Goal: Task Accomplishment & Management: Complete application form

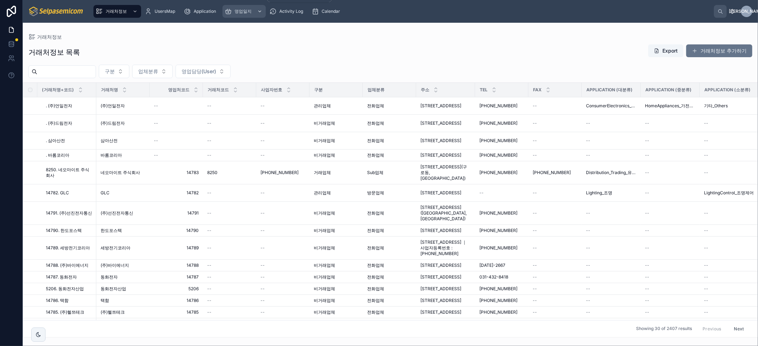
click at [240, 15] on div "영업일지" at bounding box center [244, 11] width 39 height 11
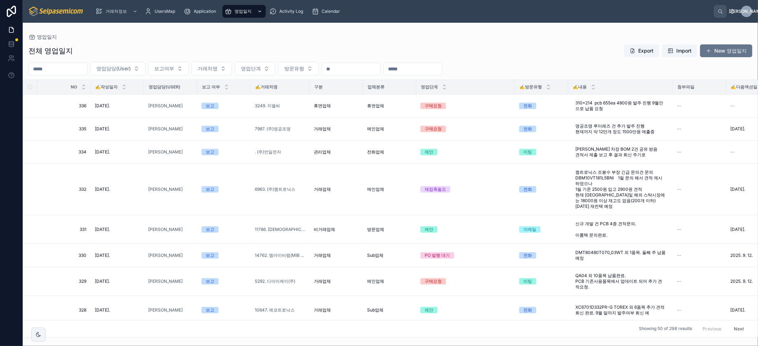
click at [234, 16] on div "영업일지" at bounding box center [244, 11] width 39 height 11
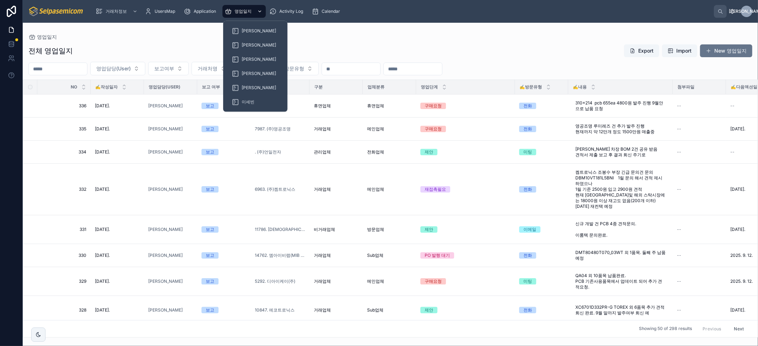
click at [239, 32] on div "[PERSON_NAME]" at bounding box center [255, 30] width 47 height 11
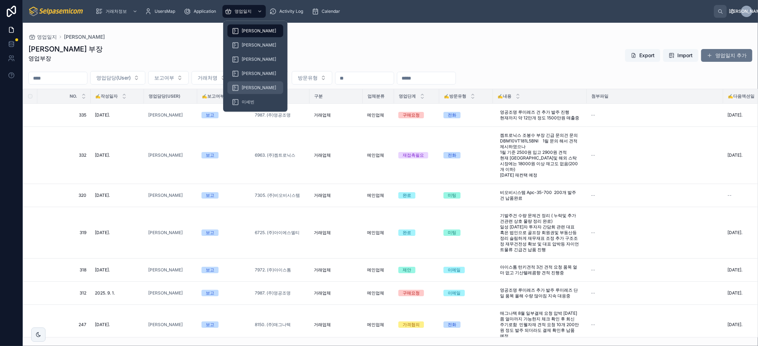
click at [245, 90] on div "[PERSON_NAME]" at bounding box center [255, 87] width 47 height 11
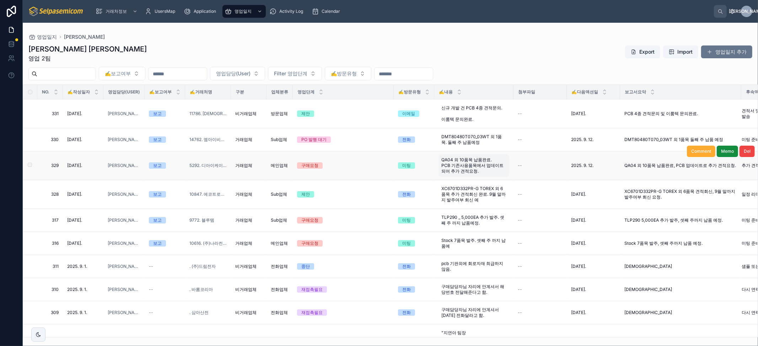
click at [459, 168] on span "QA04 외 10품목 납품완료. PCB 기존사용품목에서 업데이트 되어 추가 견적요청." at bounding box center [473, 165] width 65 height 17
click at [642, 166] on span "QA04 외 10품목 납품완료, PCB 업데이트로 추가 견적요청." at bounding box center [680, 166] width 112 height 6
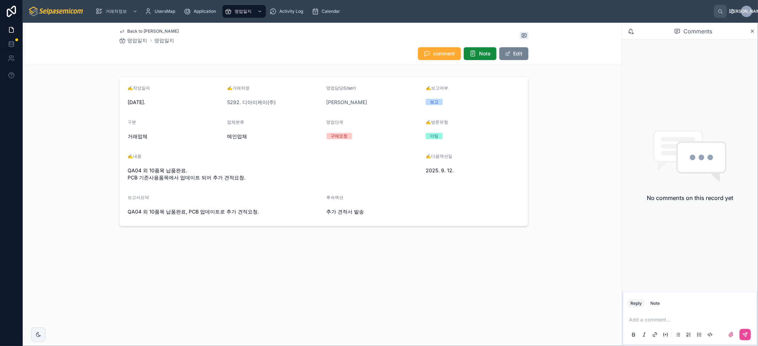
click at [513, 54] on button "Edit" at bounding box center [513, 53] width 29 height 13
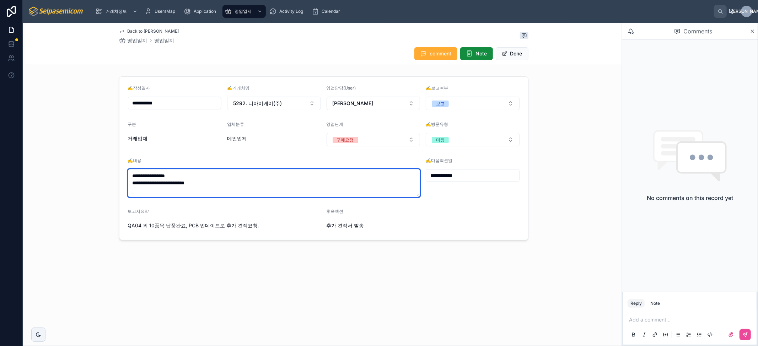
click at [244, 179] on textarea "**********" at bounding box center [274, 183] width 292 height 28
click at [259, 184] on textarea "**********" at bounding box center [274, 183] width 292 height 28
drag, startPoint x: 275, startPoint y: 189, endPoint x: 146, endPoint y: 194, distance: 128.3
click at [146, 194] on textarea "**********" at bounding box center [274, 183] width 292 height 28
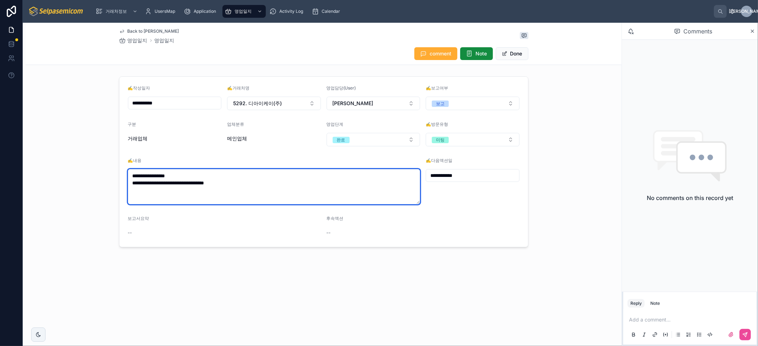
click at [336, 184] on textarea "**********" at bounding box center [274, 186] width 292 height 35
type textarea "**********"
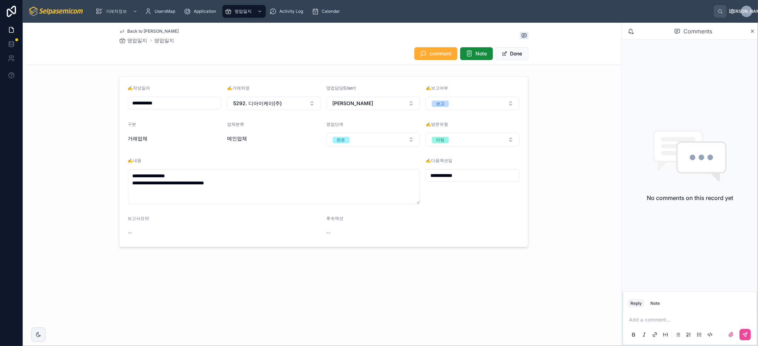
click at [506, 66] on div "**********" at bounding box center [324, 159] width 596 height 273
click at [512, 56] on button "Done" at bounding box center [512, 53] width 33 height 13
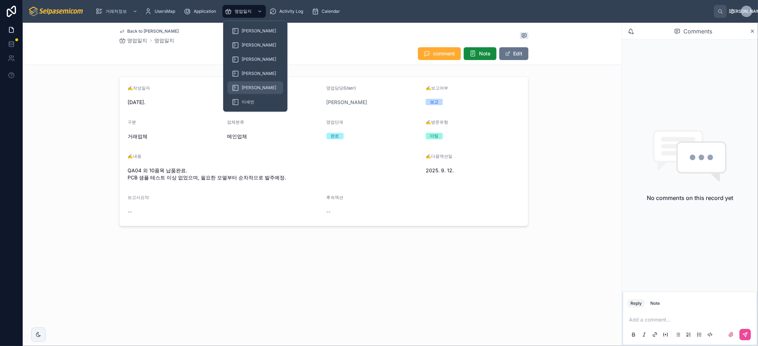
click at [244, 86] on span "[PERSON_NAME]" at bounding box center [259, 88] width 34 height 6
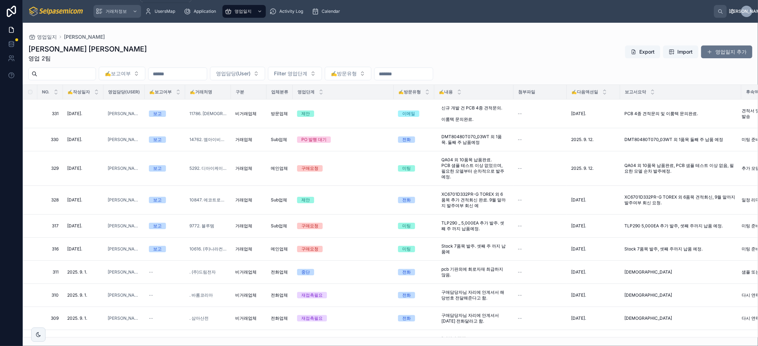
drag, startPoint x: 115, startPoint y: 9, endPoint x: 137, endPoint y: 80, distance: 74.7
click at [115, 9] on span "거래처정보" at bounding box center [116, 12] width 21 height 6
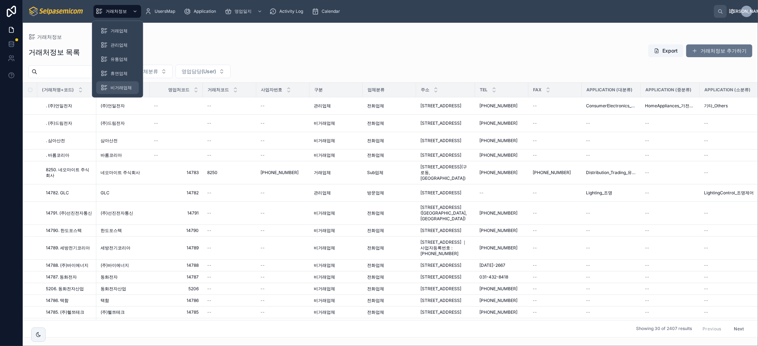
drag, startPoint x: 117, startPoint y: 9, endPoint x: 115, endPoint y: 87, distance: 78.2
click at [117, 9] on span "거래처정보" at bounding box center [116, 12] width 21 height 6
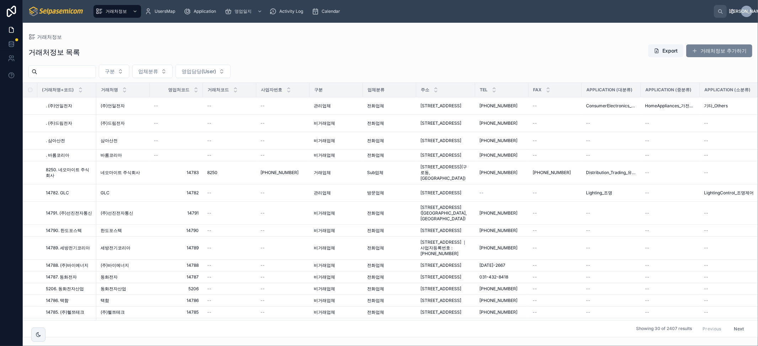
click at [717, 52] on button "거래처정보 추가하기" at bounding box center [719, 50] width 66 height 13
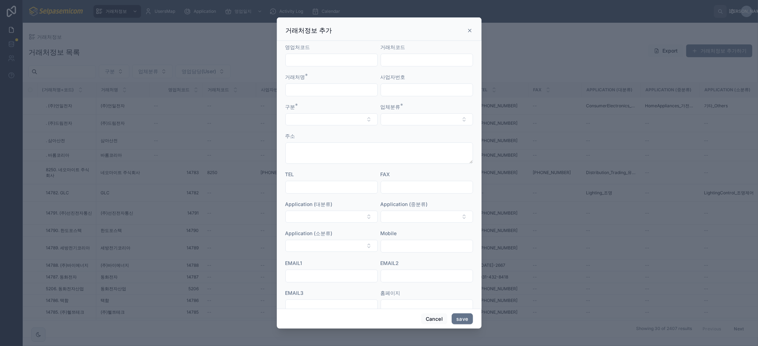
click at [325, 61] on input "text" at bounding box center [332, 60] width 92 height 10
click at [307, 88] on input "text" at bounding box center [332, 90] width 92 height 10
paste input "*****"
type input "*****"
click at [320, 122] on button "Select Button" at bounding box center [331, 119] width 92 height 12
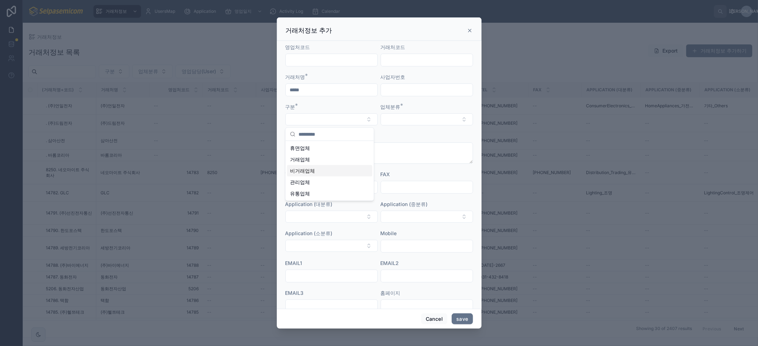
click at [311, 174] on span "비거래업체" at bounding box center [302, 170] width 25 height 7
click at [408, 120] on button "Select Button" at bounding box center [427, 119] width 92 height 12
click at [395, 161] on span "전화업체" at bounding box center [392, 159] width 20 height 7
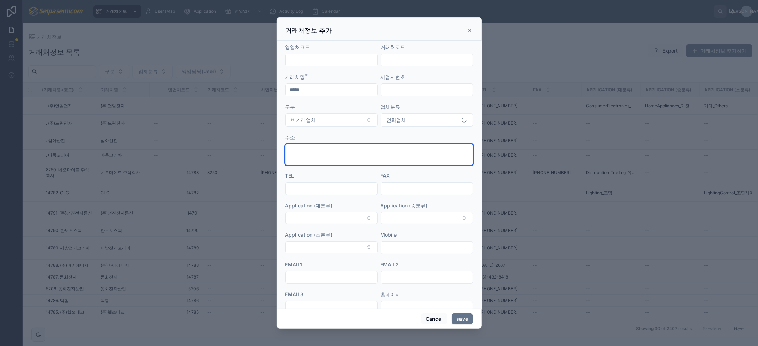
click at [321, 158] on textarea at bounding box center [379, 154] width 188 height 21
type textarea "******"
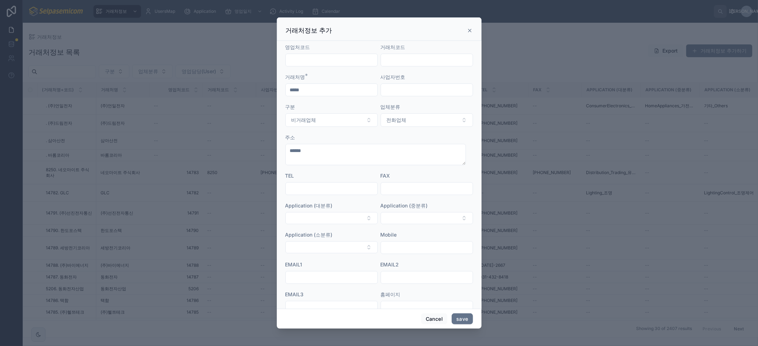
click at [310, 190] on input "text" at bounding box center [332, 189] width 92 height 10
type input "******"
drag, startPoint x: 322, startPoint y: 190, endPoint x: 244, endPoint y: 189, distance: 78.2
click at [245, 189] on div "거래처정보 추가 영업처코드 거래처코드 거래처명 * ***** 사업자번호 구분 비거래업체 업체분류 전화업체 주소 ****** TEL ******…" at bounding box center [379, 173] width 758 height 346
type input "**********"
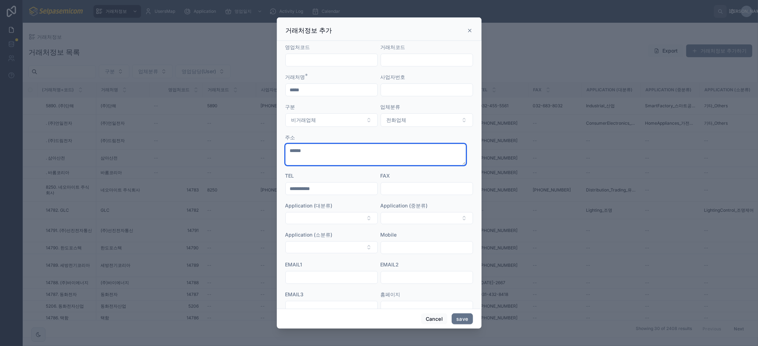
drag, startPoint x: 340, startPoint y: 151, endPoint x: 202, endPoint y: 148, distance: 137.5
click at [208, 151] on div "**********" at bounding box center [379, 173] width 758 height 346
paste textarea "**********"
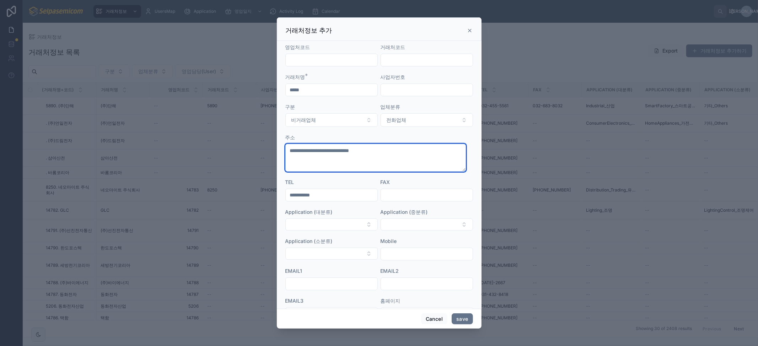
click at [338, 162] on textarea "**********" at bounding box center [375, 158] width 180 height 28
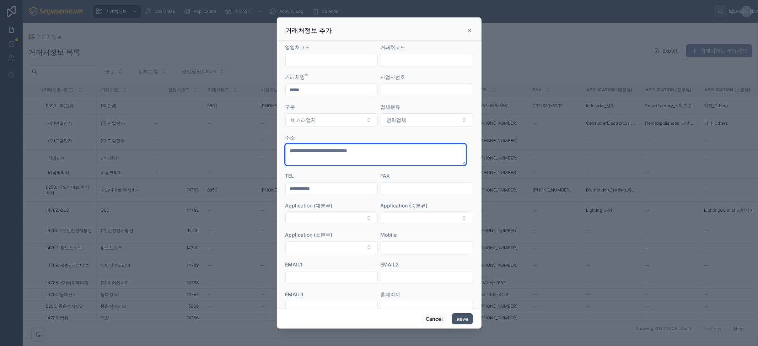
type textarea "**********"
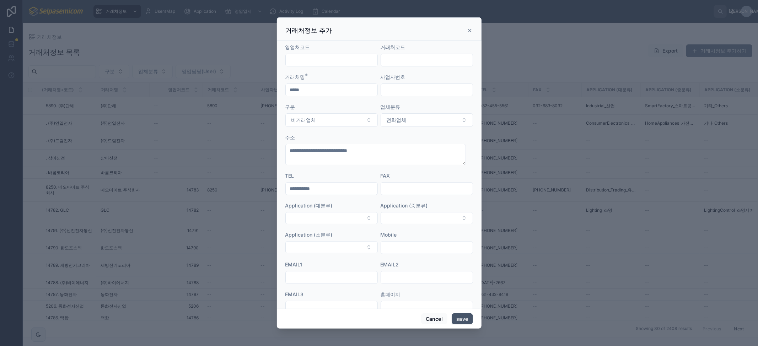
click at [462, 318] on button "save" at bounding box center [462, 318] width 21 height 11
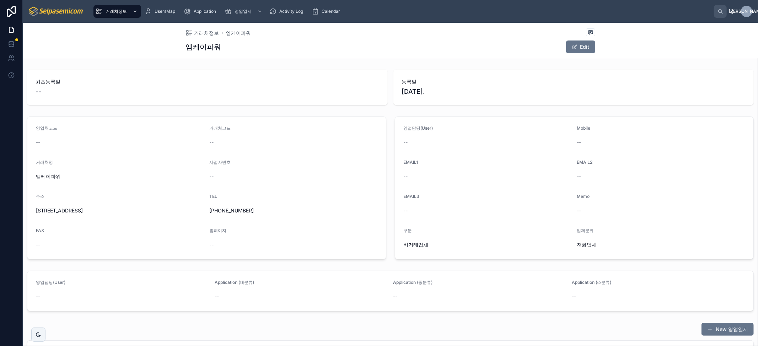
click at [430, 91] on span "[DATE]." at bounding box center [574, 92] width 344 height 10
click at [734, 330] on button "New 영업일지" at bounding box center [727, 329] width 52 height 13
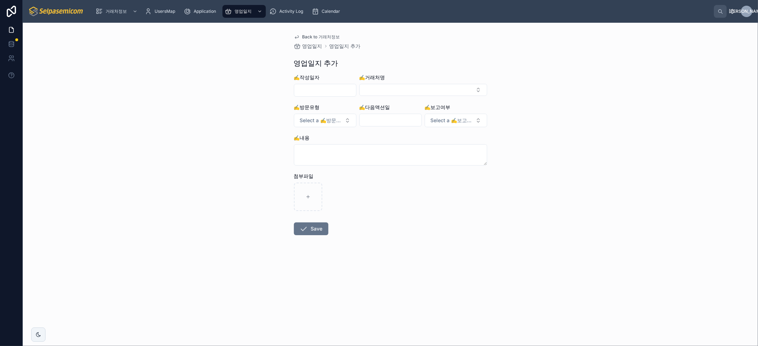
click at [323, 86] on input "text" at bounding box center [325, 90] width 62 height 10
click at [326, 149] on button "3" at bounding box center [324, 149] width 13 height 13
type input "**********"
click at [553, 134] on div "**********" at bounding box center [390, 184] width 735 height 323
click at [377, 89] on button "Select Button" at bounding box center [423, 90] width 128 height 12
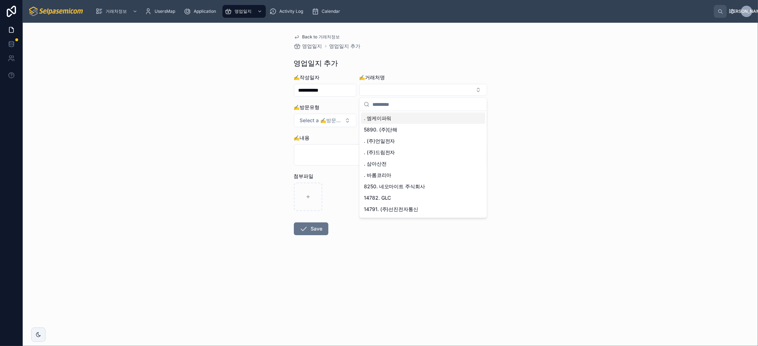
click at [388, 119] on span ". 엠케이파워" at bounding box center [378, 118] width 28 height 7
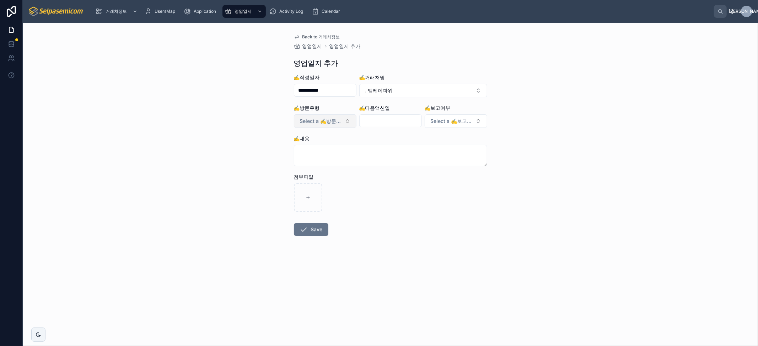
click at [324, 119] on span "Select a ✍️방문유형" at bounding box center [321, 121] width 42 height 7
click at [297, 153] on div "전화" at bounding box center [293, 150] width 9 height 6
click at [388, 122] on input "text" at bounding box center [391, 121] width 62 height 10
click at [394, 197] on button "10" at bounding box center [390, 195] width 13 height 13
type input "**********"
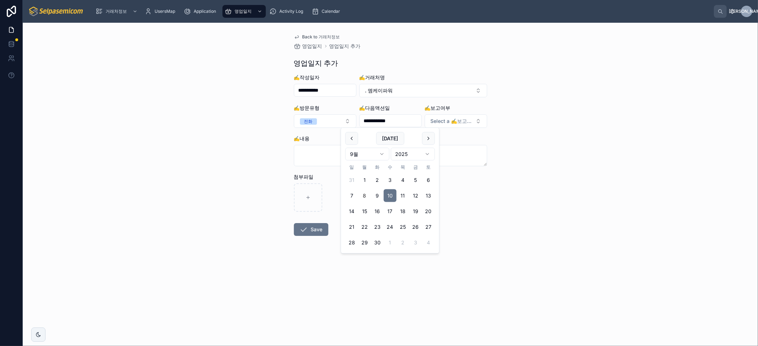
click at [560, 146] on div "**********" at bounding box center [390, 184] width 735 height 323
click at [447, 123] on span "Select a ✍️보고여부" at bounding box center [452, 121] width 42 height 7
click at [565, 141] on div "**********" at bounding box center [390, 184] width 735 height 323
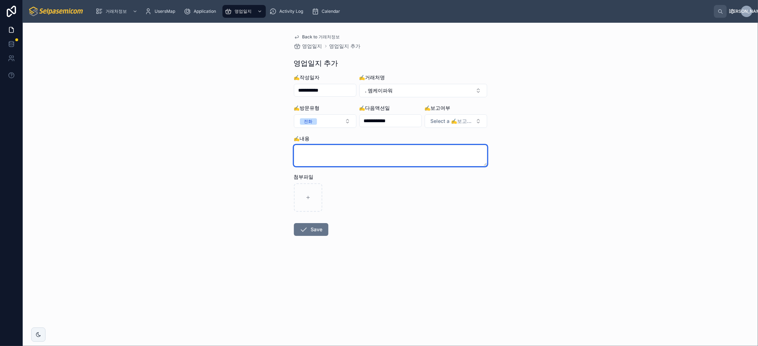
click at [320, 151] on textarea at bounding box center [390, 155] width 193 height 21
paste textarea "**********"
type textarea "**********"
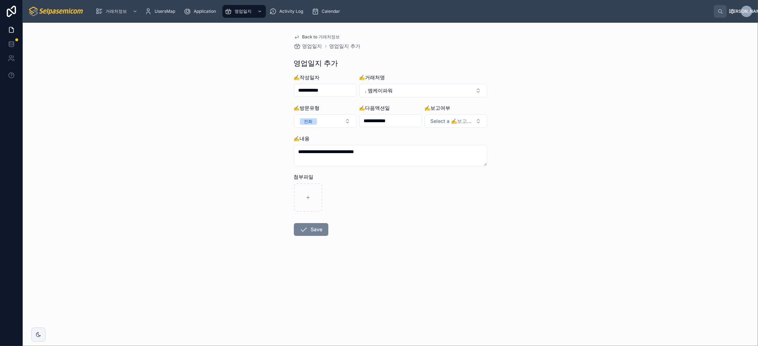
click at [322, 236] on button "Save" at bounding box center [311, 229] width 34 height 13
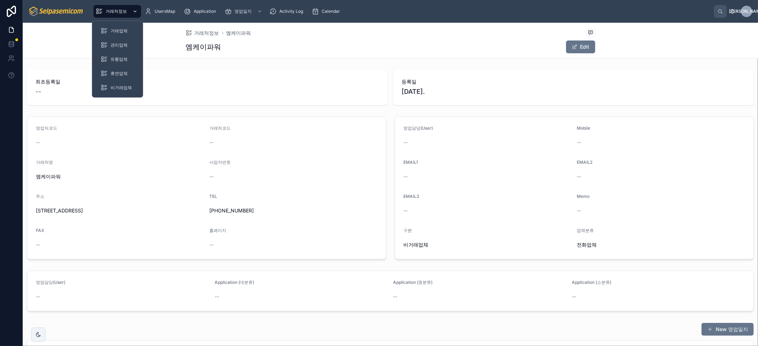
click at [115, 11] on span "거래처정보" at bounding box center [116, 12] width 21 height 6
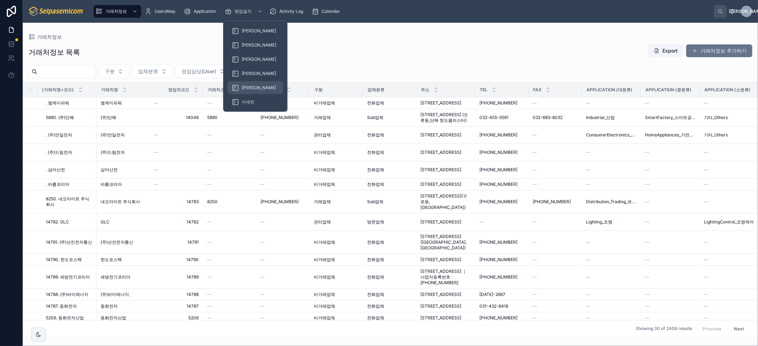
click at [249, 92] on div "[PERSON_NAME]" at bounding box center [255, 87] width 47 height 11
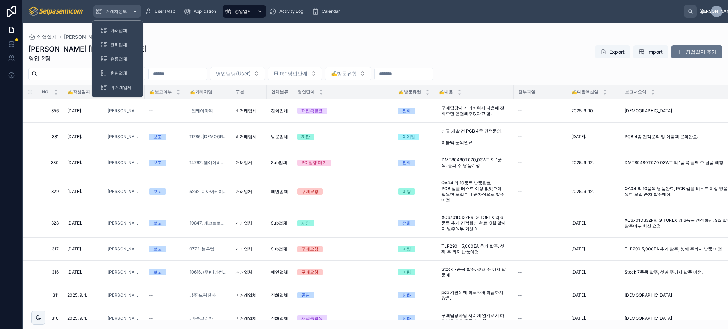
click at [121, 12] on span "거래처정보" at bounding box center [116, 12] width 21 height 6
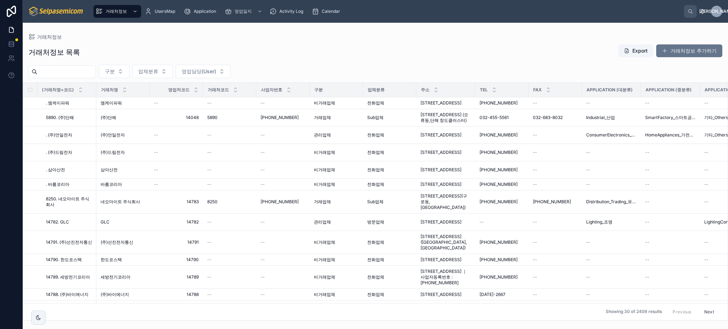
click at [372, 57] on div "거래처정보 목록 Export 거래처정보 추가하기" at bounding box center [375, 52] width 694 height 16
click at [674, 48] on button "거래처정보 추가하기" at bounding box center [689, 50] width 66 height 13
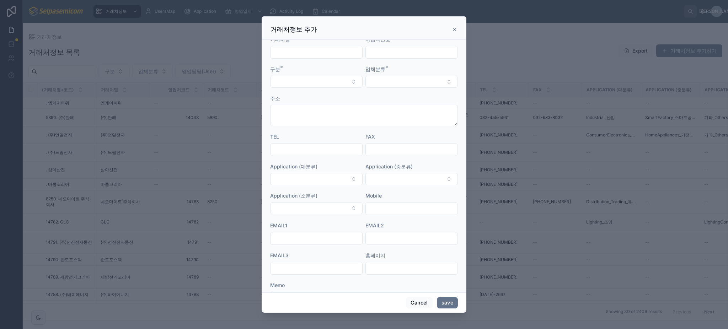
scroll to position [70, 0]
click at [422, 297] on button "Cancel" at bounding box center [419, 302] width 26 height 11
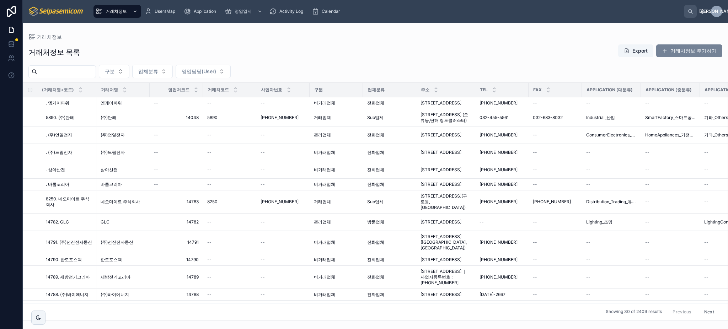
click at [688, 50] on button "거래처정보 추가하기" at bounding box center [689, 50] width 66 height 13
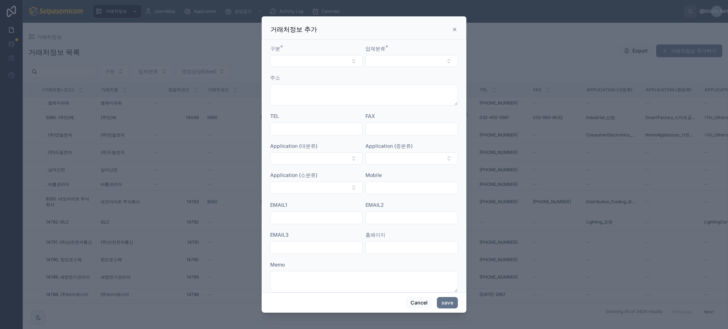
scroll to position [70, 0]
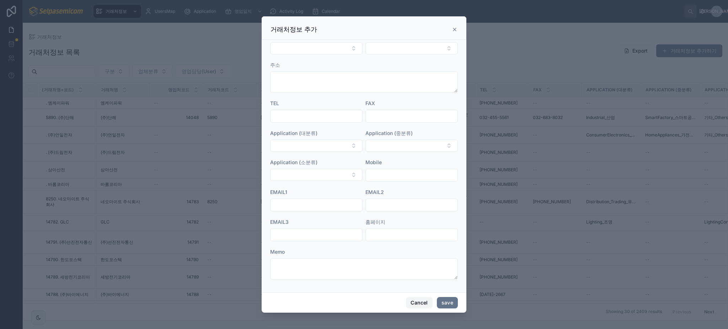
click at [426, 301] on button "Cancel" at bounding box center [419, 302] width 26 height 11
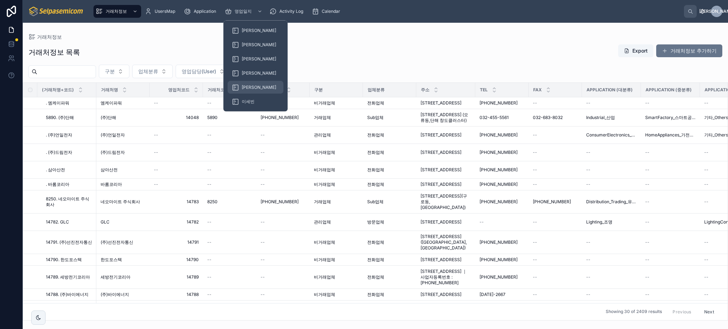
click at [251, 85] on span "[PERSON_NAME]" at bounding box center [259, 88] width 34 height 6
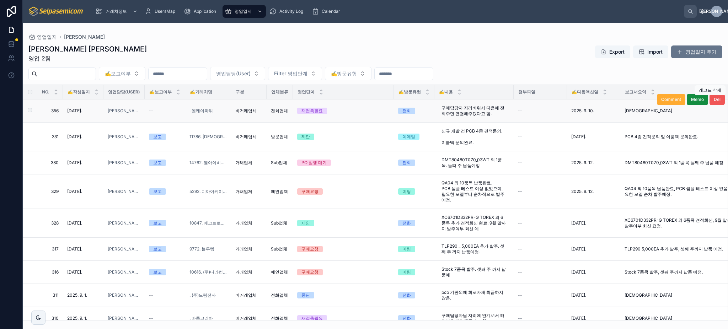
click at [713, 100] on span "Del" at bounding box center [716, 100] width 7 height 6
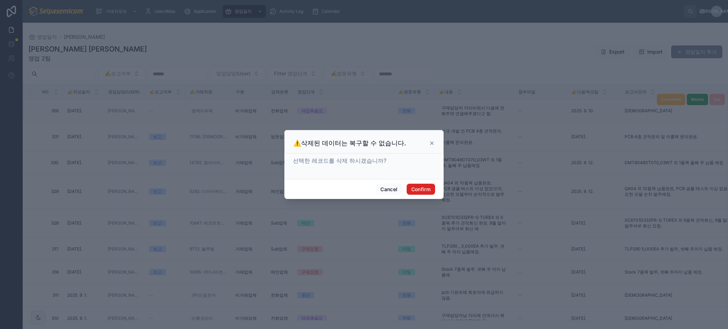
click at [428, 186] on button "Confirm" at bounding box center [420, 189] width 28 height 11
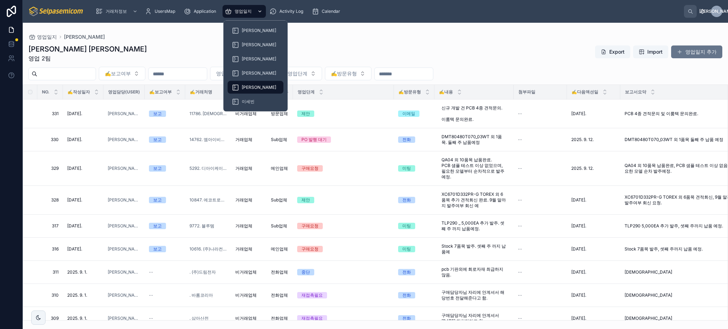
click at [251, 9] on span "영업일지" at bounding box center [242, 12] width 17 height 6
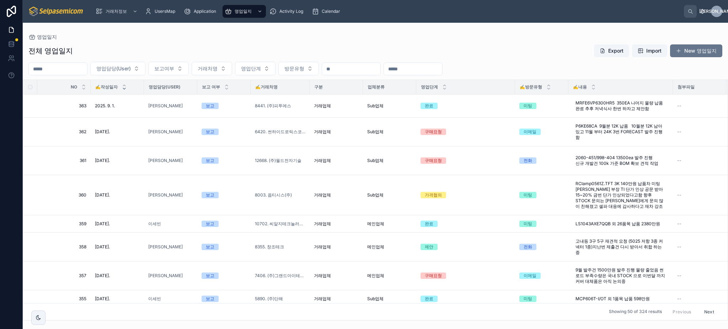
click at [126, 90] on icon at bounding box center [124, 88] width 5 height 5
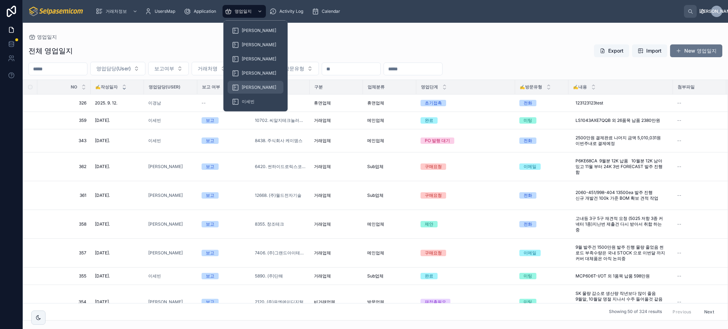
drag, startPoint x: 251, startPoint y: 83, endPoint x: 225, endPoint y: 82, distance: 26.0
click at [251, 83] on div "[PERSON_NAME]" at bounding box center [255, 87] width 47 height 11
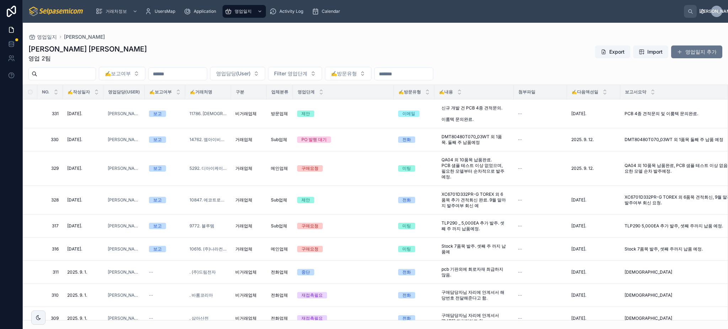
click at [389, 52] on div "김동일 주임 영업 2팀 Export Import 영업일지 추가" at bounding box center [375, 53] width 694 height 18
click at [233, 95] on div at bounding box center [233, 92] width 3 height 14
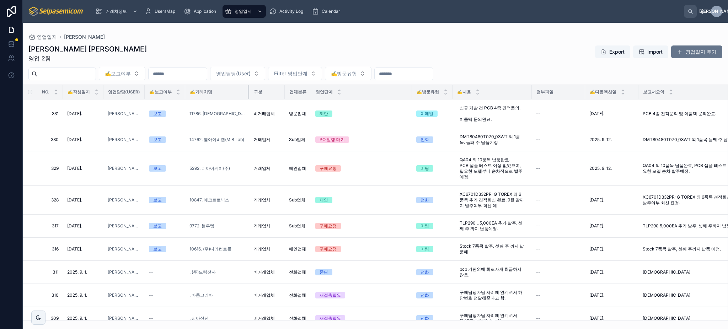
drag, startPoint x: 233, startPoint y: 95, endPoint x: 249, endPoint y: 95, distance: 15.6
click at [249, 95] on div at bounding box center [249, 92] width 3 height 14
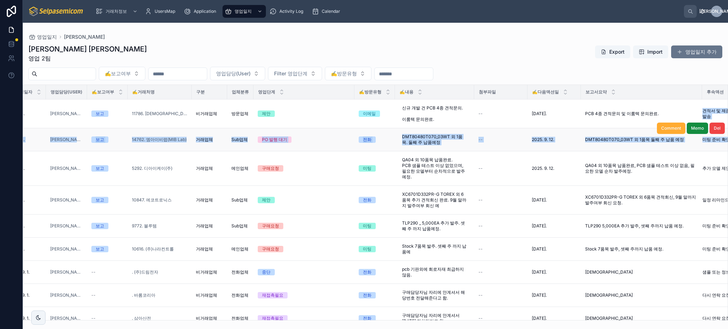
scroll to position [0, 100]
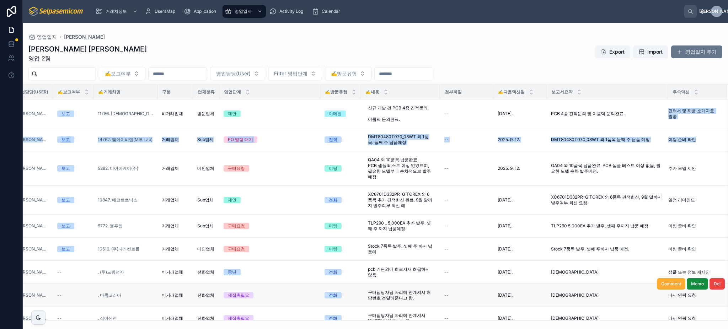
drag, startPoint x: 719, startPoint y: 130, endPoint x: 650, endPoint y: 295, distance: 178.7
click at [720, 133] on div "NO. ✍️작성일자 영업담당(User) ✍️보고여부 ✍️거래처명 구분 업체분류 영업단계 ✍️방문유형 ✍️내용 첨부파일 ✍️다음액션일 보고서요약…" at bounding box center [375, 202] width 704 height 235
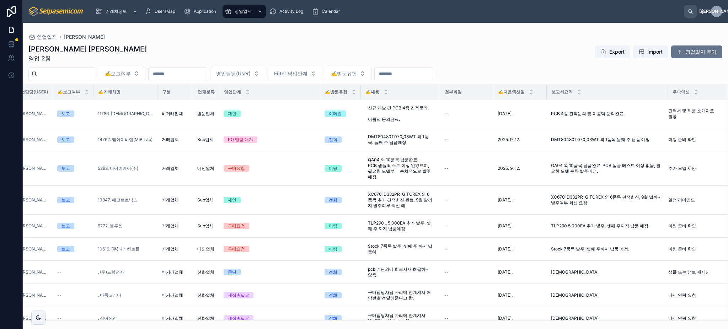
click at [627, 95] on div "보고서요약" at bounding box center [607, 92] width 120 height 14
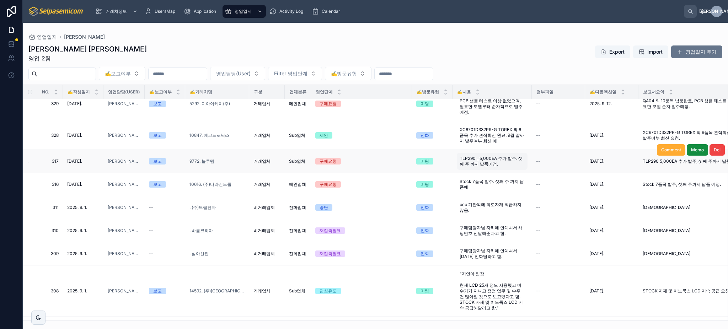
scroll to position [0, 0]
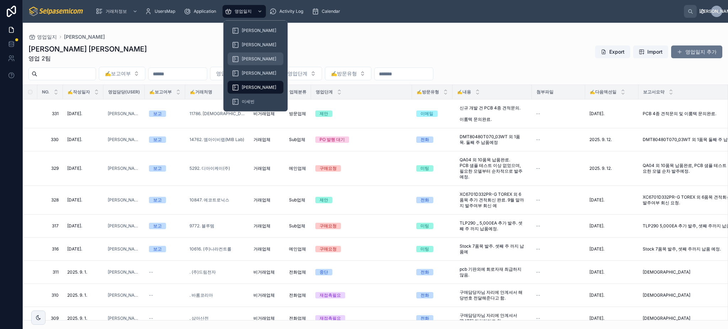
click at [249, 62] on div "[PERSON_NAME]" at bounding box center [255, 58] width 47 height 11
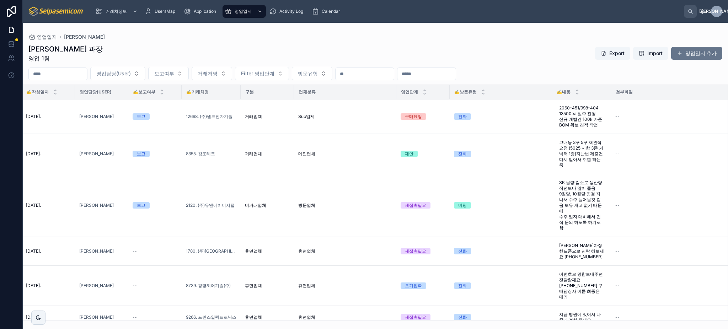
scroll to position [0, 70]
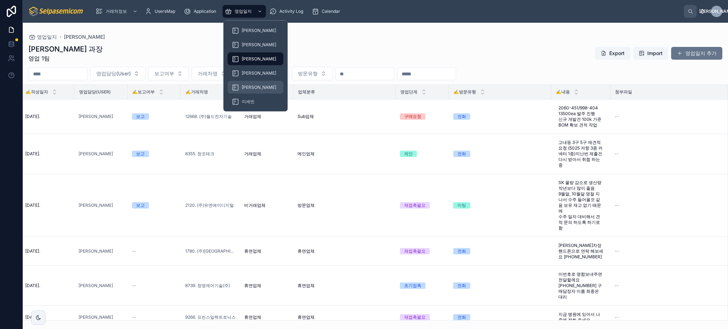
click at [248, 87] on span "[PERSON_NAME]" at bounding box center [259, 88] width 34 height 6
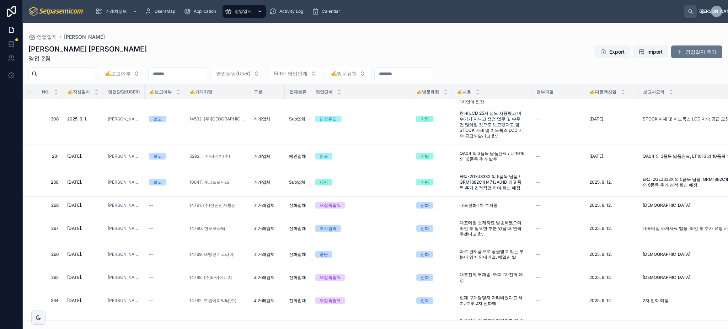
scroll to position [284, 0]
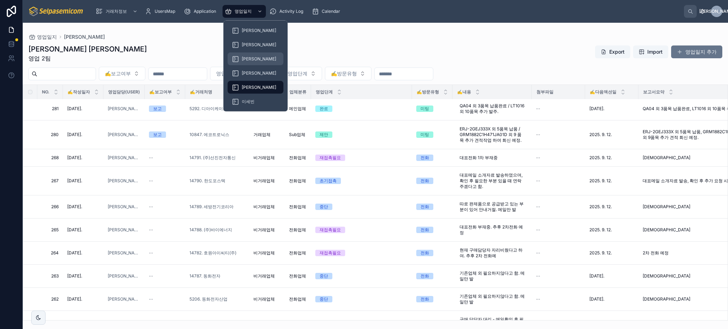
click at [249, 55] on div "[PERSON_NAME]" at bounding box center [255, 58] width 47 height 11
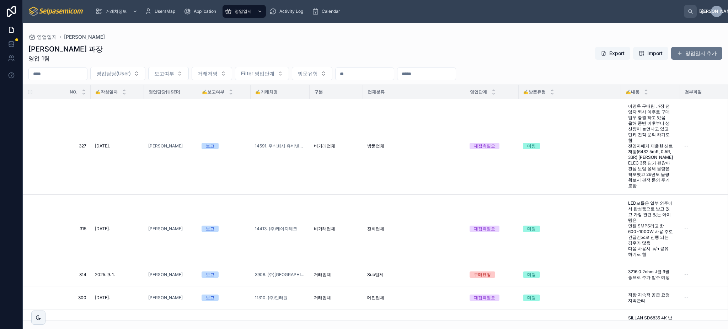
scroll to position [568, 0]
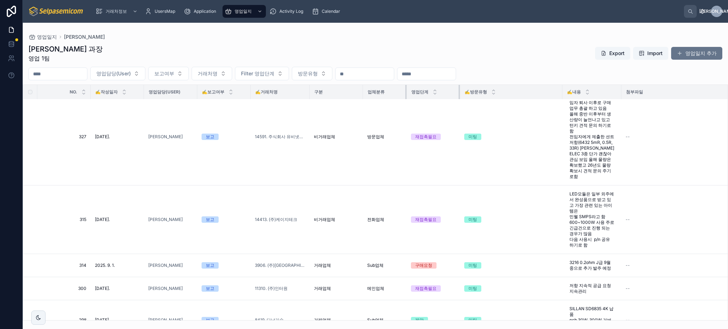
drag, startPoint x: 464, startPoint y: 92, endPoint x: 459, endPoint y: 96, distance: 6.5
click at [405, 98] on div at bounding box center [406, 92] width 3 height 14
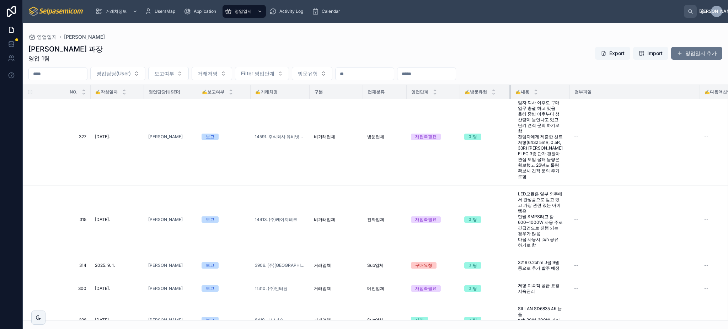
drag, startPoint x: 561, startPoint y: 90, endPoint x: 545, endPoint y: 92, distance: 16.8
click at [508, 93] on tr "NO. ✍️작성일자 영업담당(User) ✍️보고여부 ✍️거래처명 구분 업체분류 영업단계 ✍️방문유형 ✍️내용 첨부파일 ✍️다음액션일 보고서요약…" at bounding box center [489, 92] width 932 height 15
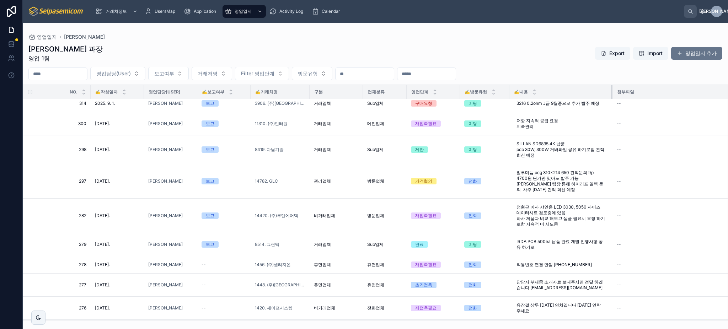
scroll to position [449, 0]
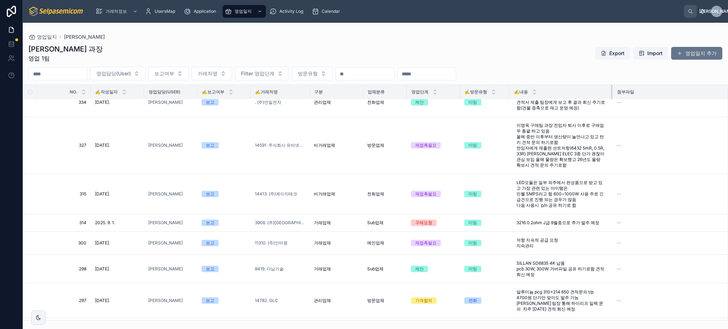
drag, startPoint x: 566, startPoint y: 90, endPoint x: 610, endPoint y: 92, distance: 44.1
click at [611, 92] on div at bounding box center [612, 92] width 3 height 14
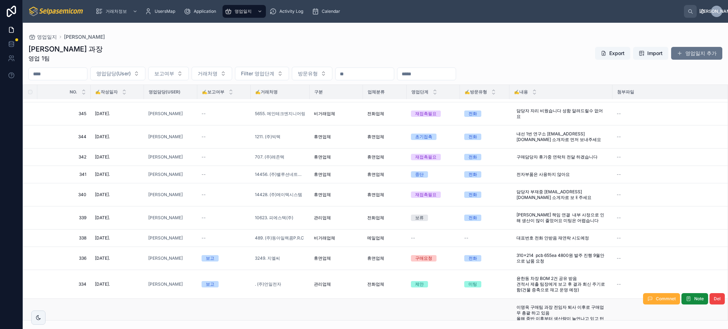
scroll to position [0, 0]
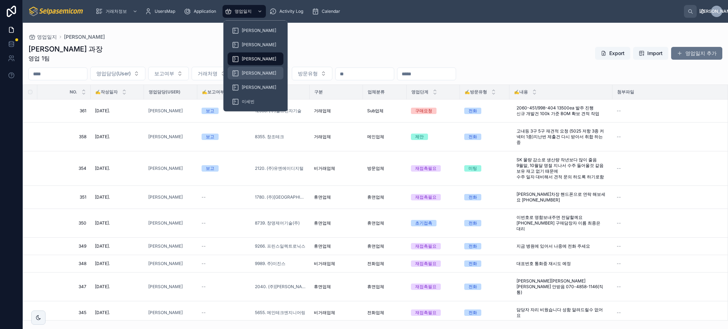
drag, startPoint x: 246, startPoint y: 8, endPoint x: 248, endPoint y: 73, distance: 64.7
click at [247, 9] on span "영업일지" at bounding box center [242, 12] width 17 height 6
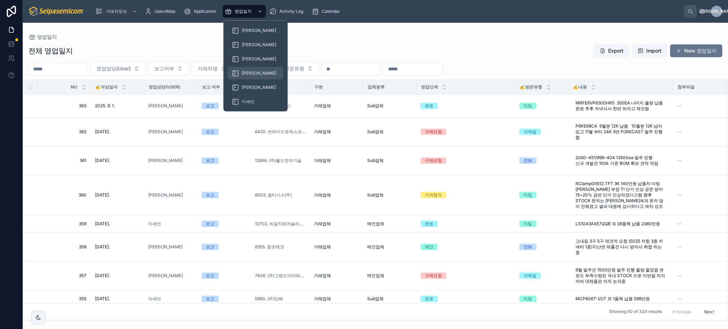
click at [250, 68] on div "[PERSON_NAME]" at bounding box center [255, 73] width 47 height 11
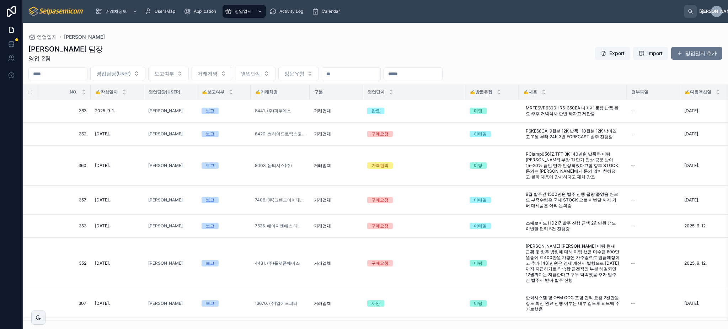
click at [465, 91] on div "✍️방문유형" at bounding box center [491, 92] width 53 height 14
click at [464, 92] on div at bounding box center [465, 92] width 3 height 14
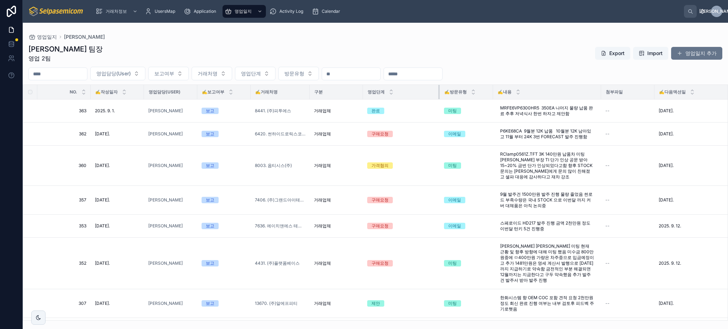
drag, startPoint x: 464, startPoint y: 91, endPoint x: 438, endPoint y: 91, distance: 25.6
click at [438, 91] on div at bounding box center [439, 92] width 3 height 14
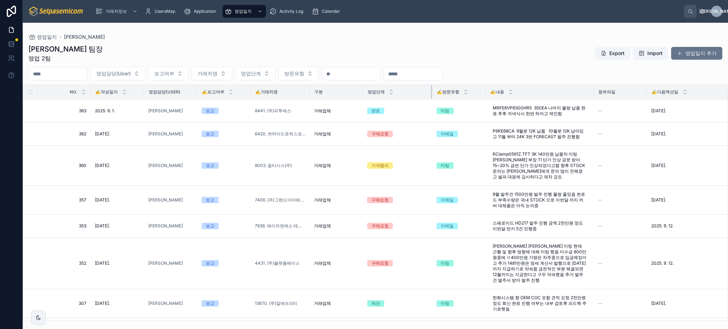
drag, startPoint x: 438, startPoint y: 91, endPoint x: 431, endPoint y: 92, distance: 7.6
click at [431, 92] on div at bounding box center [432, 92] width 3 height 14
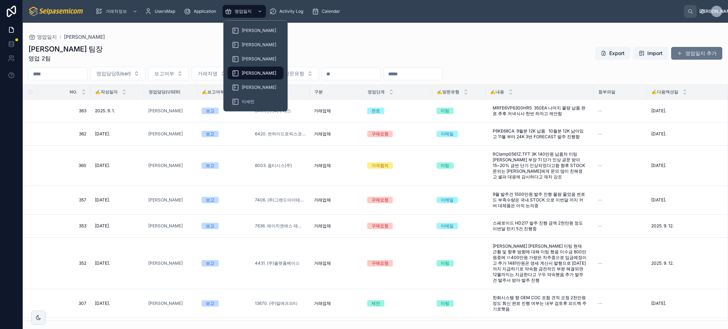
click at [245, 95] on div "이세빈" at bounding box center [255, 102] width 64 height 14
click at [246, 98] on div "이세빈" at bounding box center [255, 101] width 47 height 11
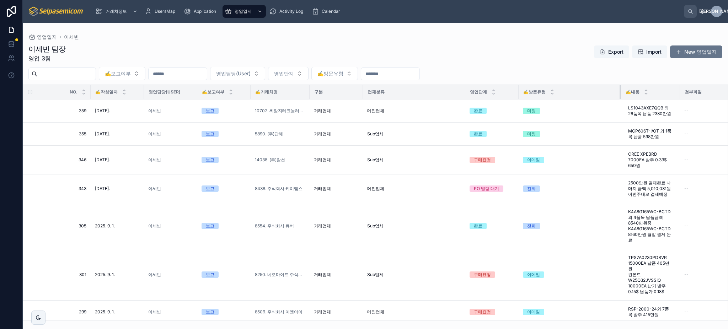
click at [619, 91] on div at bounding box center [620, 92] width 3 height 14
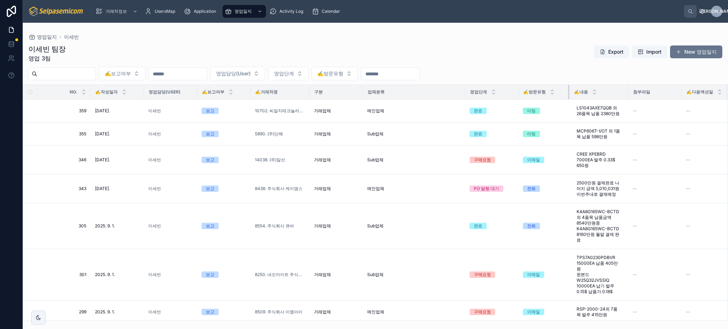
drag, startPoint x: 619, startPoint y: 91, endPoint x: 567, endPoint y: 91, distance: 51.5
click at [568, 91] on div at bounding box center [569, 92] width 3 height 14
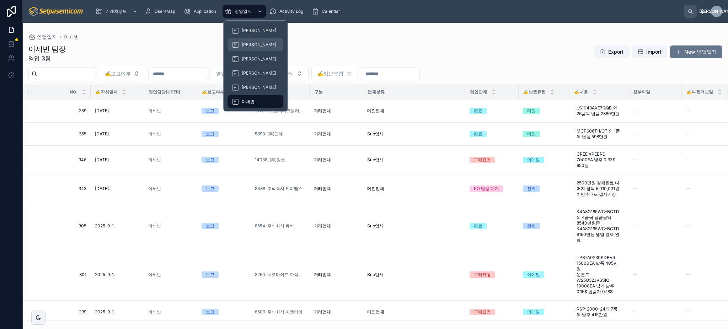
click at [251, 47] on span "[PERSON_NAME]" at bounding box center [259, 45] width 34 height 6
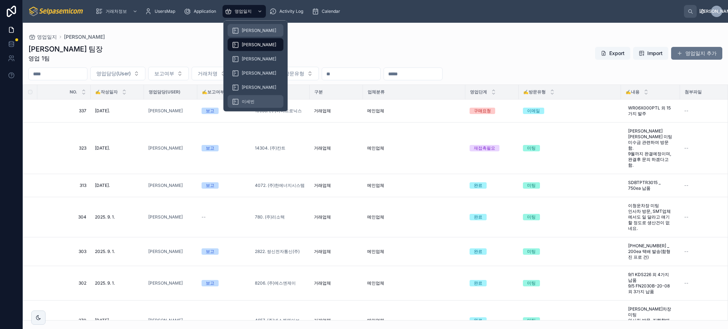
click at [237, 29] on icon at bounding box center [235, 30] width 7 height 7
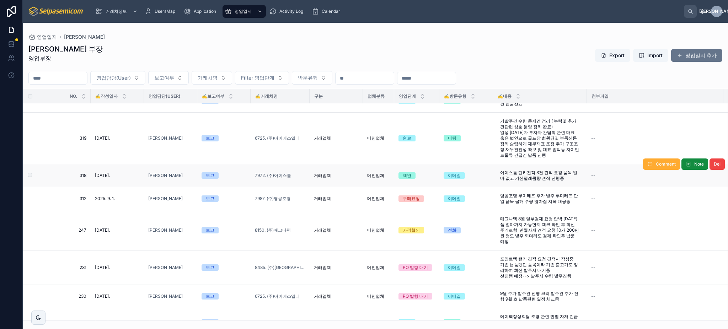
scroll to position [142, 0]
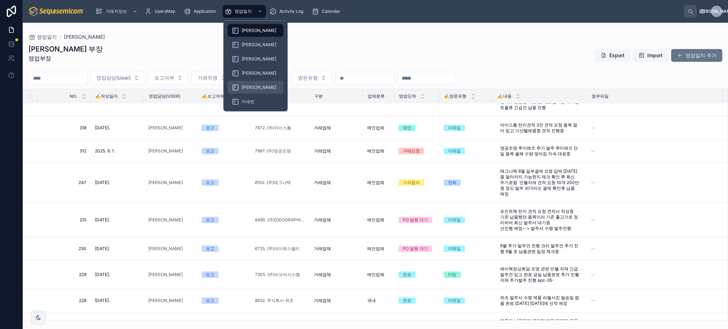
click at [249, 85] on span "[PERSON_NAME]" at bounding box center [259, 88] width 34 height 6
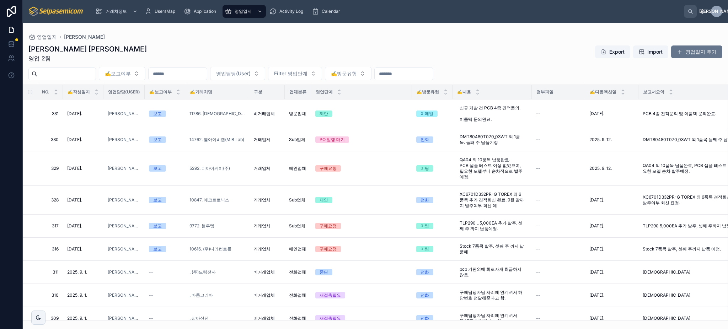
click at [412, 90] on th "✍️방문유형" at bounding box center [432, 92] width 41 height 15
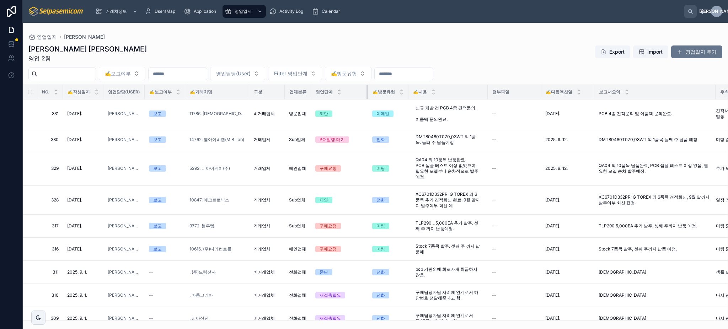
drag, startPoint x: 412, startPoint y: 93, endPoint x: 368, endPoint y: 93, distance: 44.1
click at [368, 93] on div at bounding box center [367, 92] width 3 height 14
click at [538, 90] on div at bounding box center [538, 92] width 3 height 14
click at [334, 11] on span "Calendar" at bounding box center [331, 12] width 18 height 6
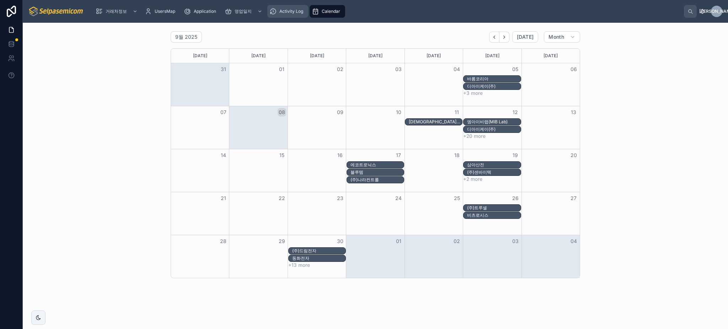
click at [287, 7] on div "Activity Log" at bounding box center [287, 11] width 37 height 11
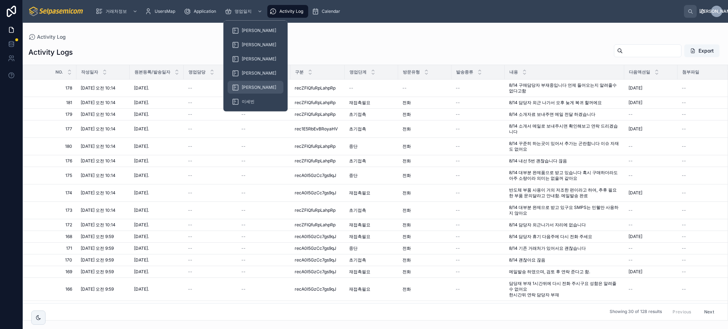
click at [257, 87] on link "[PERSON_NAME]" at bounding box center [255, 87] width 56 height 13
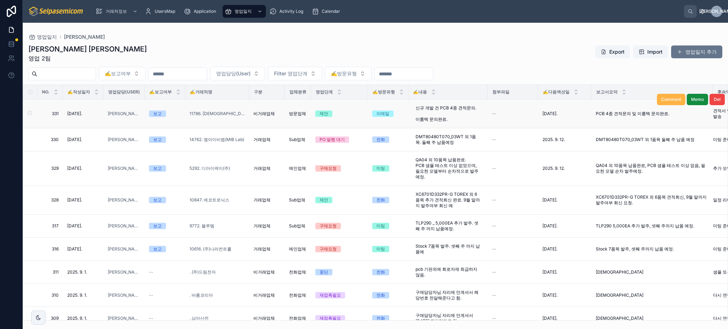
click at [661, 100] on span "Comment" at bounding box center [671, 100] width 20 height 6
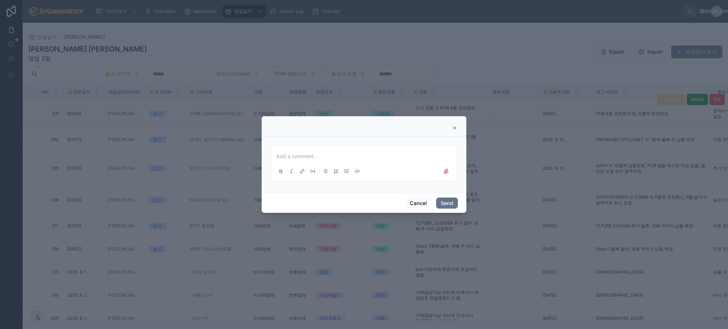
click at [351, 159] on p at bounding box center [365, 156] width 178 height 7
click at [418, 202] on button "Cancel" at bounding box center [418, 203] width 26 height 11
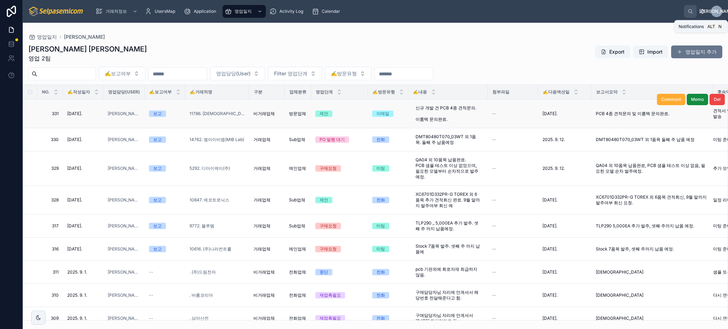
click at [701, 14] on icon at bounding box center [701, 12] width 1 height 1
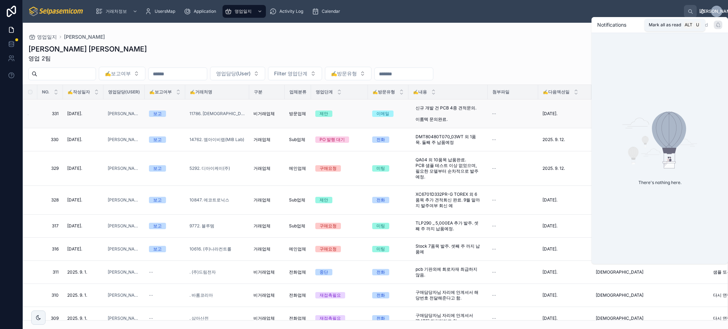
click at [718, 25] on icon at bounding box center [718, 25] width 6 height 6
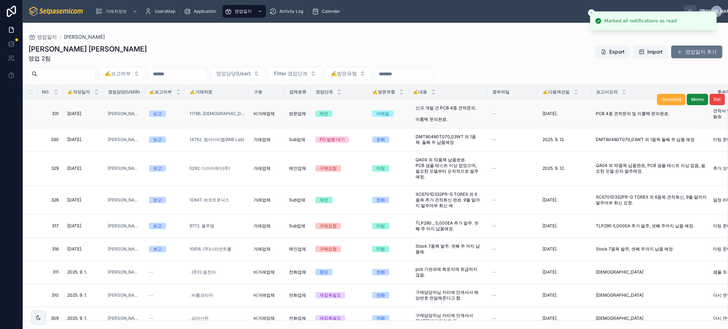
drag, startPoint x: 676, startPoint y: 22, endPoint x: 615, endPoint y: 22, distance: 61.8
click at [615, 22] on li "Marked all notifications as read" at bounding box center [653, 20] width 126 height 19
click at [590, 13] on icon "Close toast" at bounding box center [591, 13] width 4 height 4
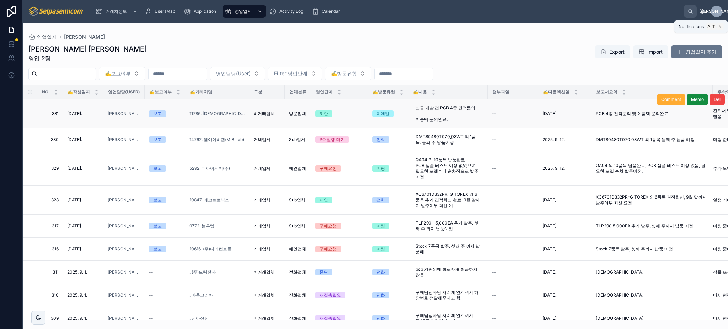
click at [701, 11] on icon at bounding box center [702, 12] width 6 height 6
click at [325, 9] on span "Calendar" at bounding box center [331, 12] width 18 height 6
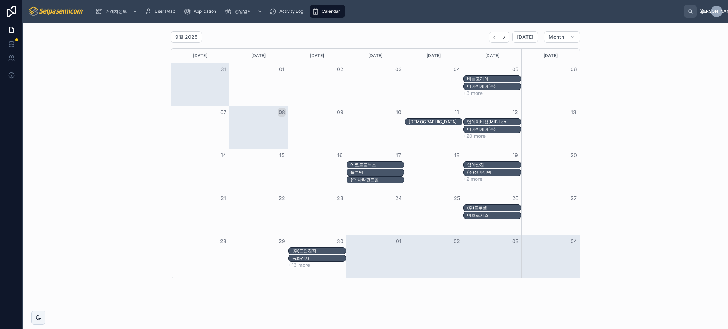
click at [608, 103] on div "9월 2025 [DATE] Month [DATE] [DATE] [DATE] [DATE] [DATE] [DATE] [DATE] 31 01 02 …" at bounding box center [375, 154] width 694 height 253
click at [336, 108] on button "09" at bounding box center [340, 112] width 9 height 9
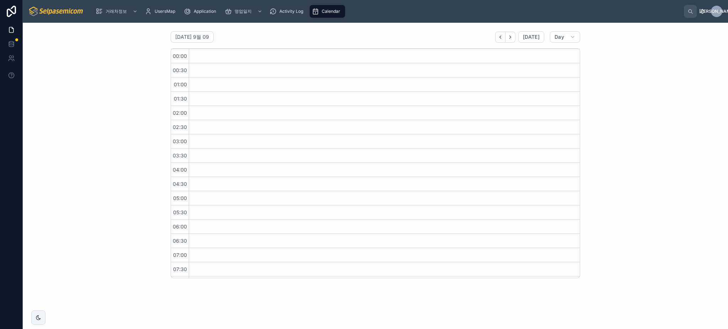
click at [333, 10] on span "Calendar" at bounding box center [331, 12] width 18 height 6
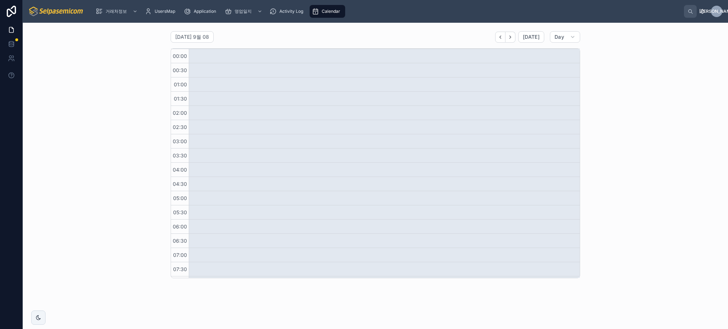
click at [636, 100] on div "월요일 9월 08 Today Day 08 월 00:00 00:30 01:00 01:30 02:00 02:30 03:00 03:30 04:00 …" at bounding box center [375, 154] width 694 height 253
click at [330, 11] on span "Calendar" at bounding box center [331, 12] width 18 height 6
click at [240, 11] on span "영업일지" at bounding box center [242, 12] width 17 height 6
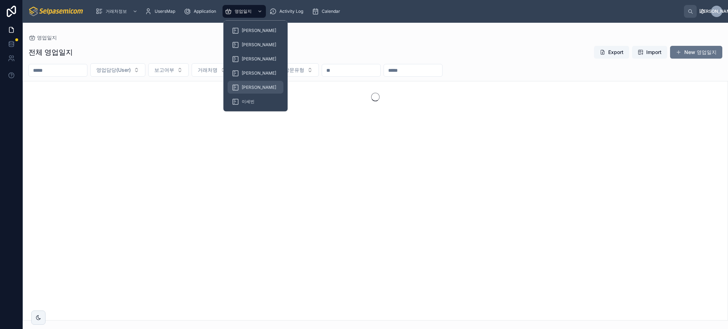
click at [248, 82] on div "[PERSON_NAME]" at bounding box center [255, 87] width 47 height 11
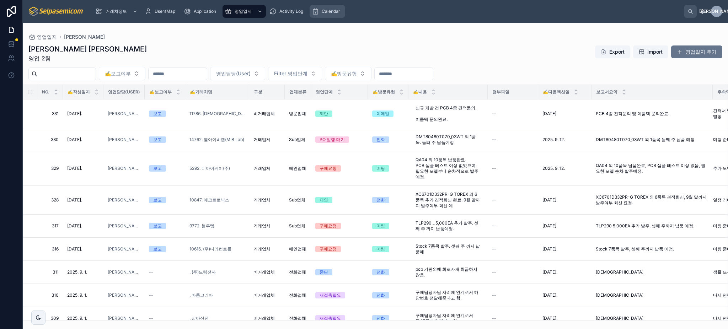
click at [329, 13] on span "Calendar" at bounding box center [331, 12] width 18 height 6
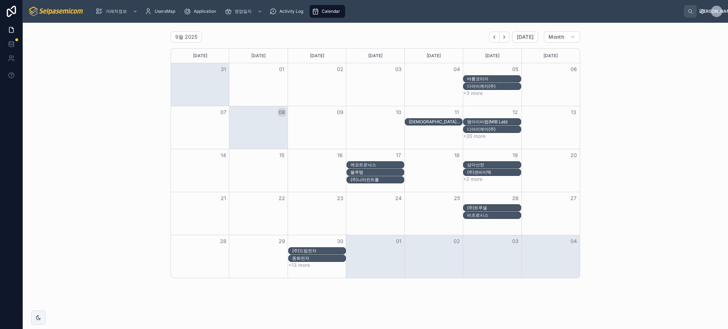
drag, startPoint x: 358, startPoint y: 136, endPoint x: 355, endPoint y: 138, distance: 4.0
click at [355, 138] on div "Month View" at bounding box center [317, 136] width 292 height 6
drag, startPoint x: 350, startPoint y: 82, endPoint x: 377, endPoint y: 227, distance: 147.9
click at [377, 227] on div "일요일 월요일 화요일 수요일 목요일 금요일 토요일 31 01 02 03 04 05 06 바롬코리아 디아이케이(주) +3 more 07 08 0…" at bounding box center [375, 163] width 409 height 230
click at [372, 222] on div "Month View" at bounding box center [375, 213] width 58 height 43
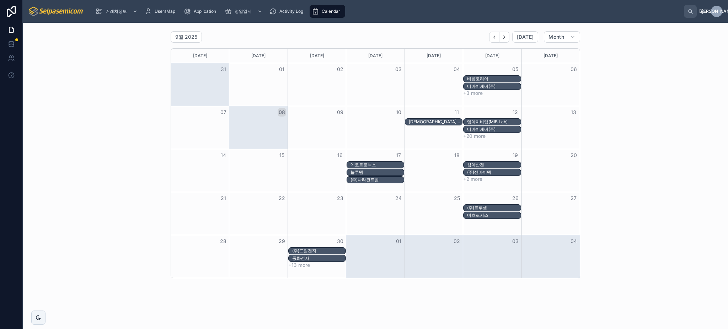
click at [375, 218] on div "Month View" at bounding box center [317, 215] width 292 height 7
drag, startPoint x: 375, startPoint y: 218, endPoint x: 371, endPoint y: 225, distance: 8.4
click at [371, 225] on div "Month View" at bounding box center [375, 213] width 58 height 43
click at [481, 77] on div "바롬코리아" at bounding box center [493, 79] width 53 height 6
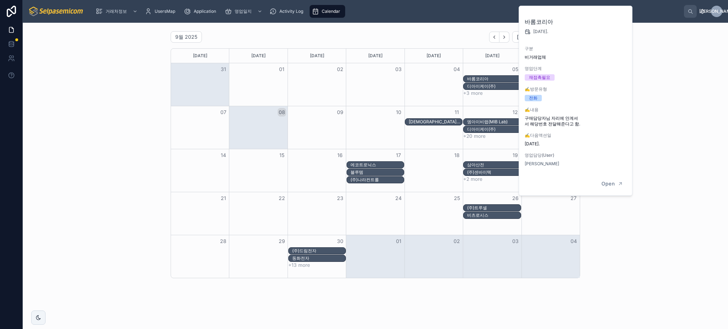
click at [660, 98] on div "9월 2025 [DATE] Month [DATE] [DATE] [DATE] [DATE] [DATE] [DATE] [DATE] 31 01 02 …" at bounding box center [375, 154] width 694 height 253
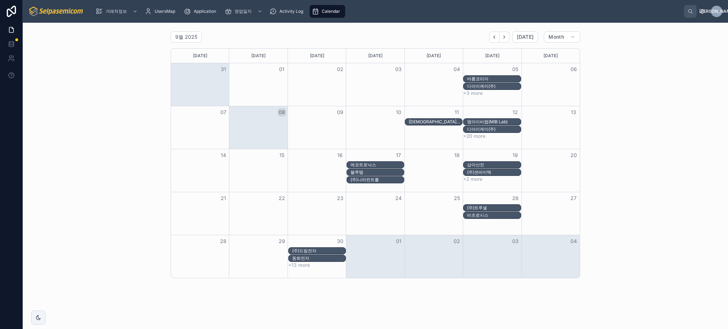
click at [484, 77] on div "바롬코리아" at bounding box center [493, 79] width 53 height 6
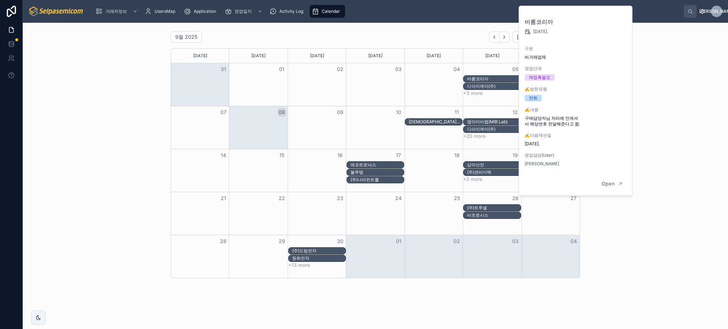
drag, startPoint x: 665, startPoint y: 177, endPoint x: 669, endPoint y: 172, distance: 5.8
click at [666, 175] on div "9월 2025 [DATE] Month [DATE] [DATE] [DATE] [DATE] [DATE] [DATE] [DATE] 31 01 02 …" at bounding box center [375, 154] width 694 height 253
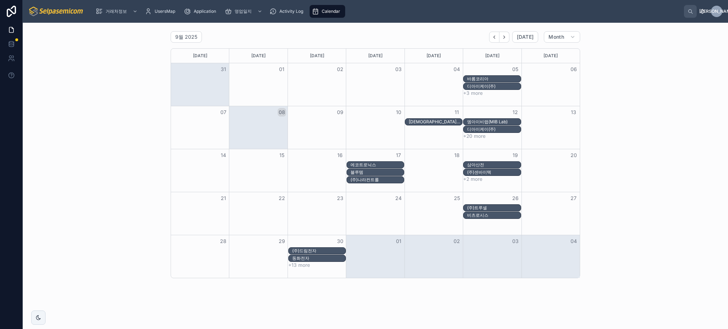
click at [656, 175] on div "9월 2025 [DATE] Month [DATE] [DATE] [DATE] [DATE] [DATE] [DATE] [DATE] 31 01 02 …" at bounding box center [375, 154] width 694 height 253
click at [660, 176] on div "9월 2025 [DATE] Month [DATE] [DATE] [DATE] [DATE] [DATE] [DATE] [DATE] 31 01 02 …" at bounding box center [375, 154] width 694 height 253
click at [659, 177] on div "9월 2025 [DATE] Month [DATE] [DATE] [DATE] [DATE] [DATE] [DATE] [DATE] 31 01 02 …" at bounding box center [375, 154] width 694 height 253
click at [616, 161] on div "9월 2025 [DATE] Month [DATE] [DATE] [DATE] [DATE] [DATE] [DATE] [DATE] 31 01 02 …" at bounding box center [375, 154] width 694 height 253
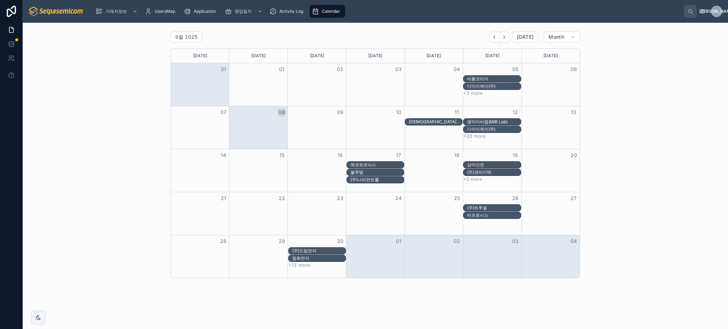
click at [616, 165] on div "9월 2025 [DATE] Month [DATE] [DATE] [DATE] [DATE] [DATE] [DATE] [DATE] 31 01 02 …" at bounding box center [375, 154] width 694 height 253
drag, startPoint x: 77, startPoint y: 141, endPoint x: 219, endPoint y: 124, distance: 143.1
click at [77, 141] on div "9월 2025 [DATE] Month [DATE] [DATE] [DATE] [DATE] [DATE] [DATE] [DATE] 31 01 02 …" at bounding box center [375, 154] width 694 height 253
click at [581, 190] on div "9월 2025 [DATE] Month [DATE] [DATE] [DATE] [DATE] [DATE] [DATE] [DATE] 31 01 02 …" at bounding box center [375, 154] width 694 height 253
click at [666, 249] on div "9월 2025 [DATE] Month [DATE] [DATE] [DATE] [DATE] [DATE] [DATE] [DATE] 31 01 02 …" at bounding box center [375, 154] width 694 height 253
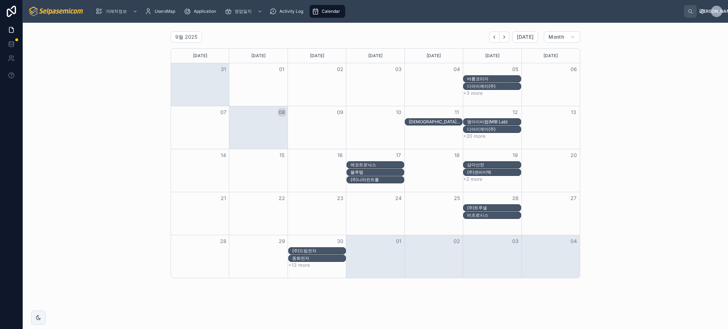
click at [632, 224] on div "9월 2025 [DATE] Month [DATE] [DATE] [DATE] [DATE] [DATE] [DATE] [DATE] 31 01 02 …" at bounding box center [375, 154] width 694 height 253
